Goal: Information Seeking & Learning: Check status

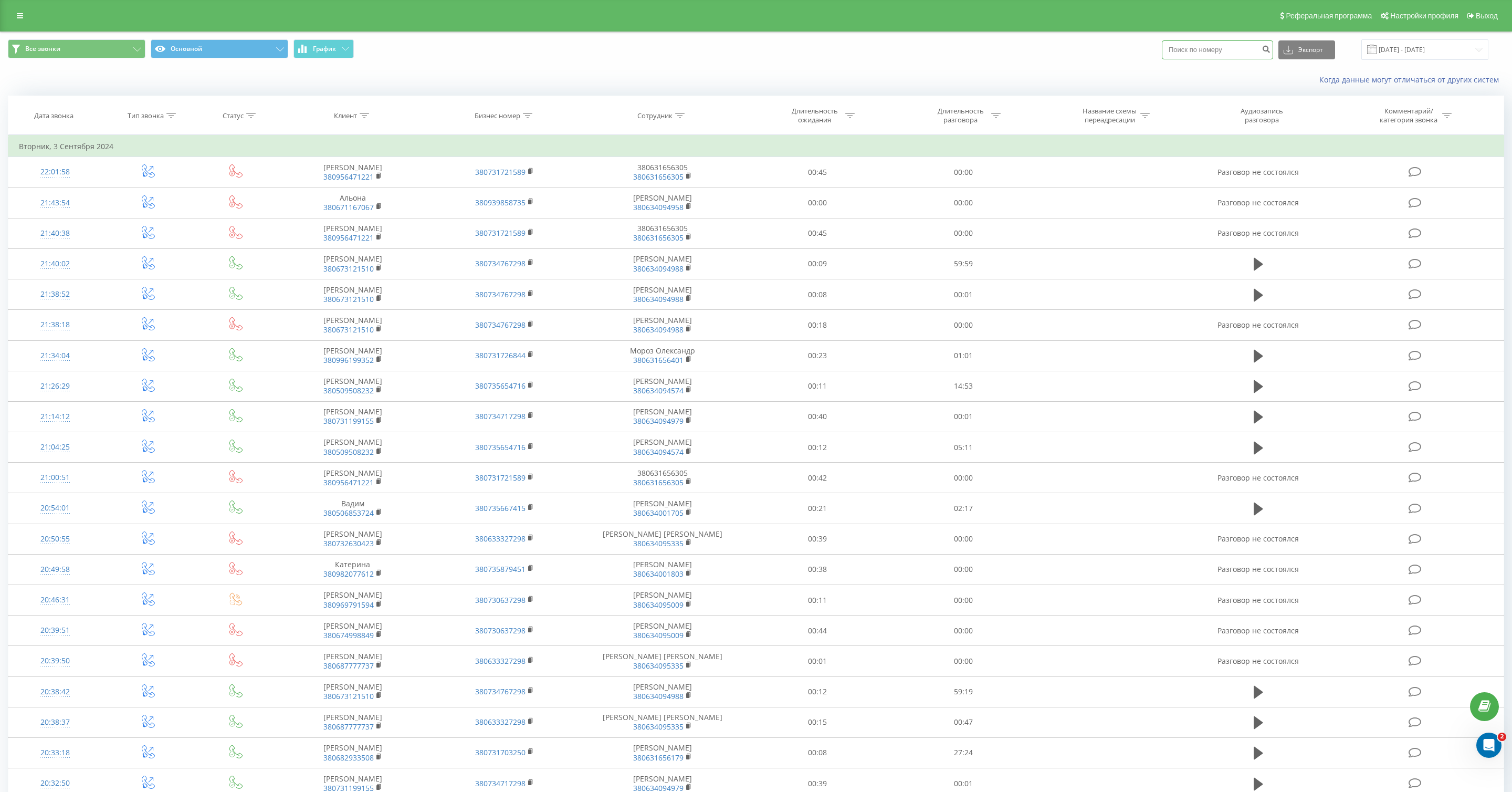
click at [1224, 51] on input at bounding box center [1218, 49] width 111 height 19
paste input "0 96 588 3984"
type input "0965883984"
click at [1271, 46] on icon "submit" at bounding box center [1266, 47] width 9 height 6
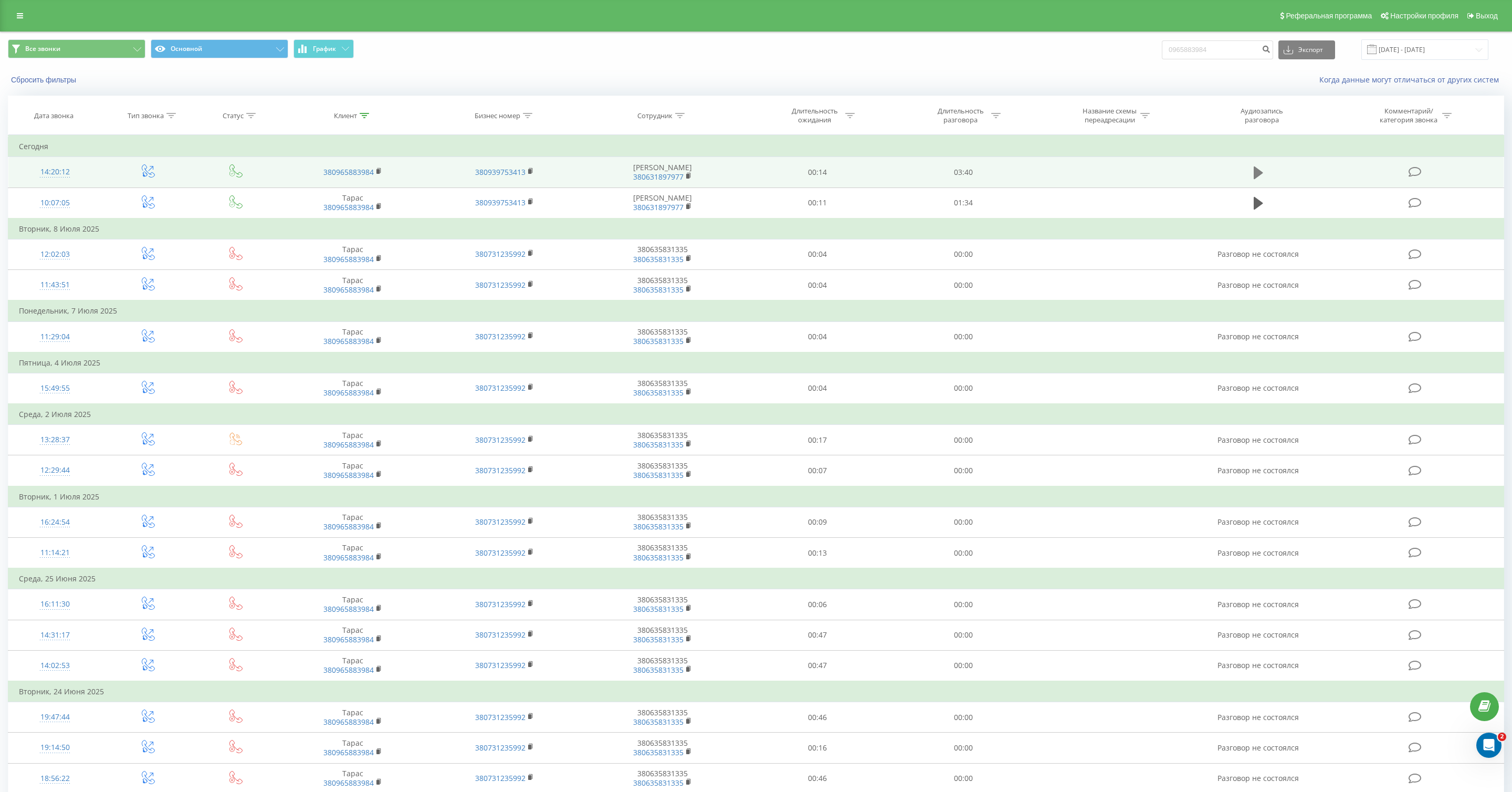
click at [1261, 170] on icon at bounding box center [1258, 172] width 9 height 15
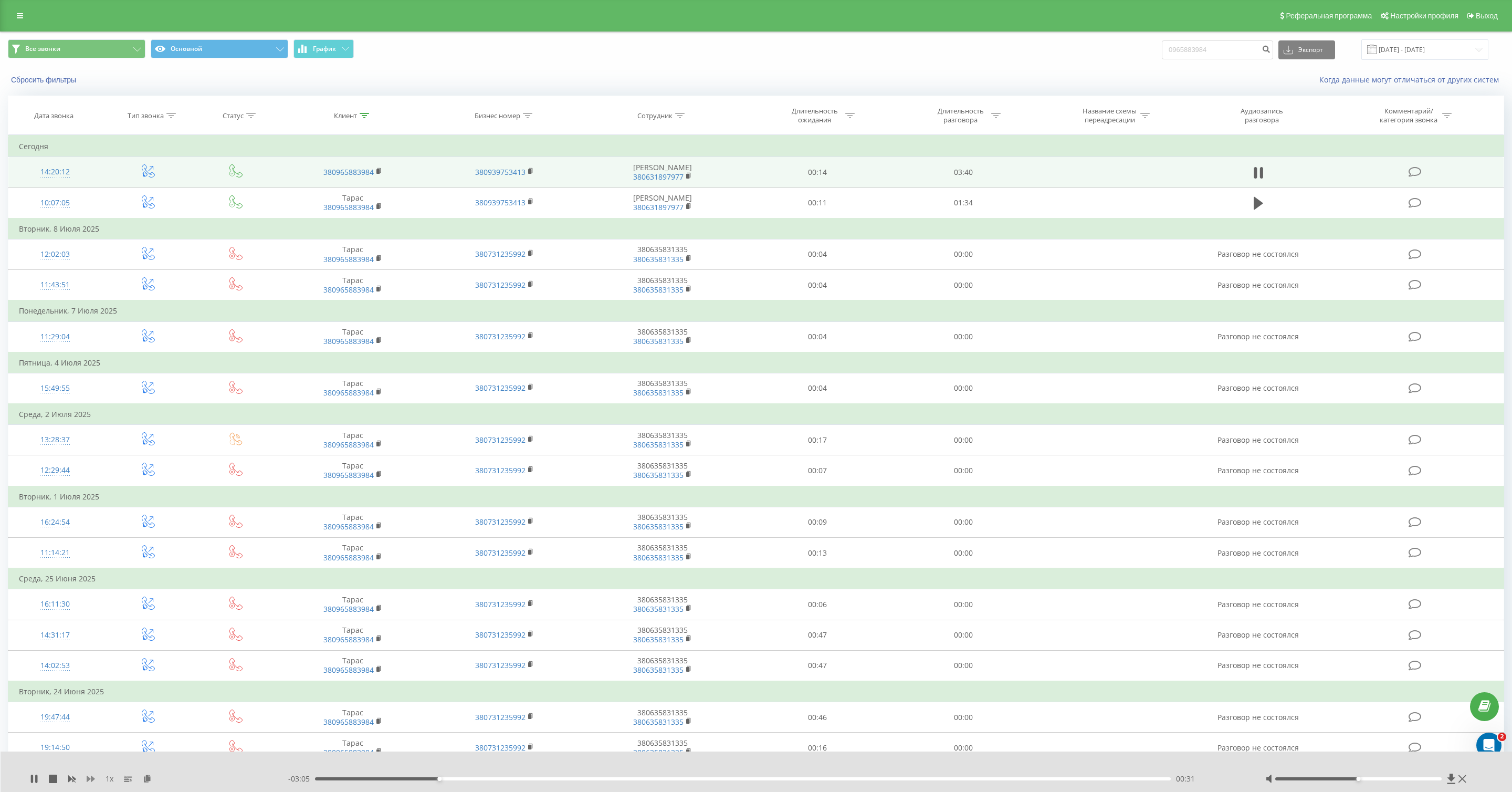
click at [91, 778] on icon at bounding box center [91, 779] width 8 height 6
click at [1410, 777] on div at bounding box center [1359, 779] width 166 height 3
click at [1416, 776] on div at bounding box center [1367, 779] width 203 height 11
click at [1424, 779] on div at bounding box center [1359, 779] width 166 height 3
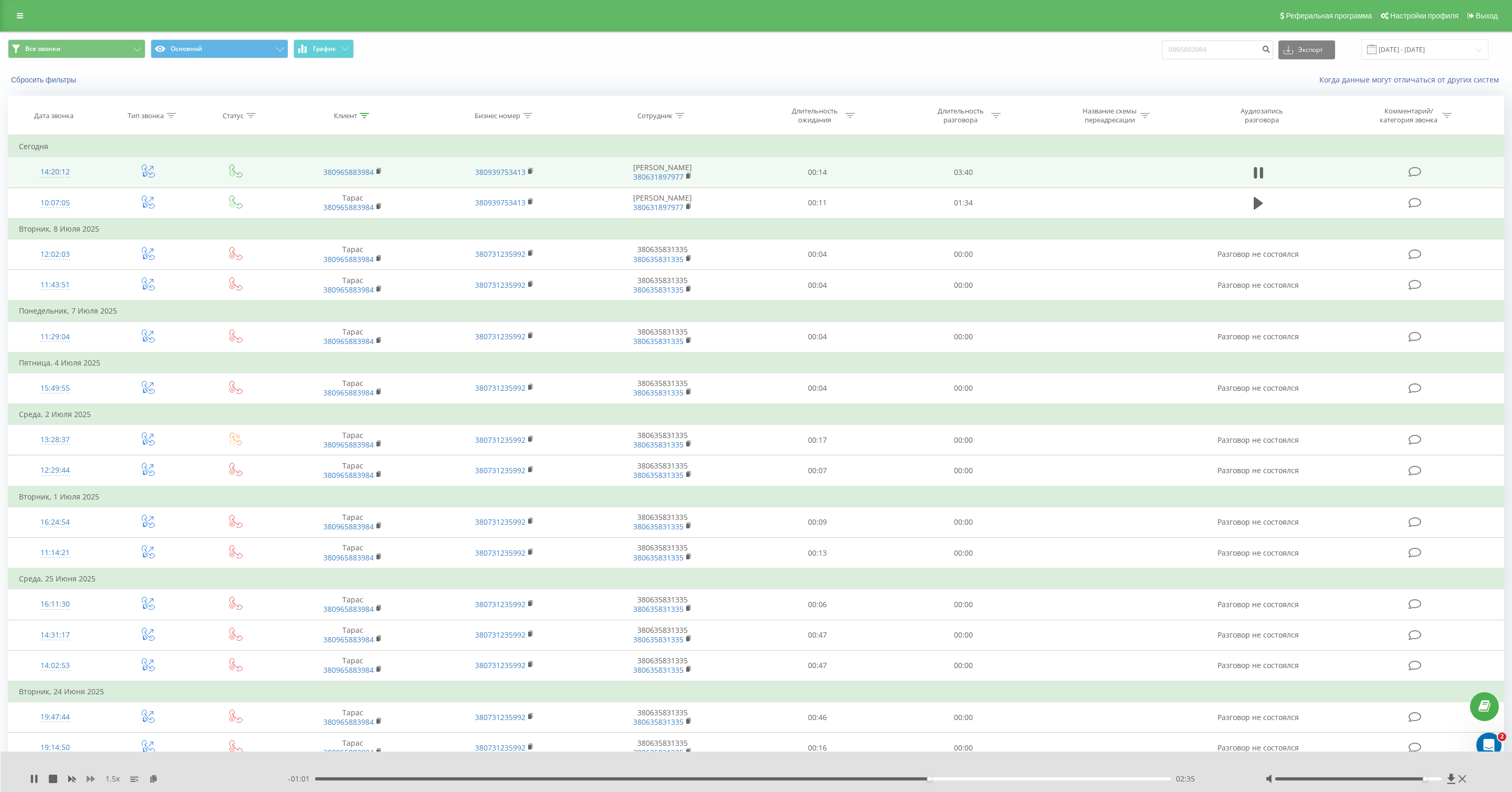
click at [92, 778] on icon at bounding box center [91, 779] width 8 height 6
